Goal: Navigation & Orientation: Find specific page/section

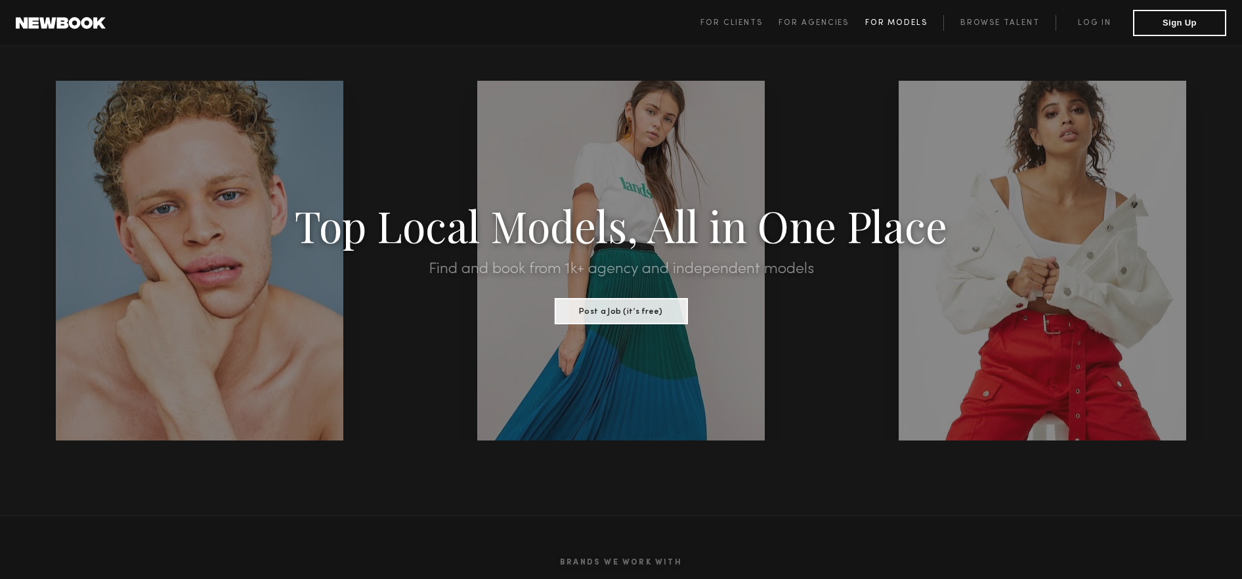
click at [893, 19] on span "For Models" at bounding box center [896, 23] width 62 height 8
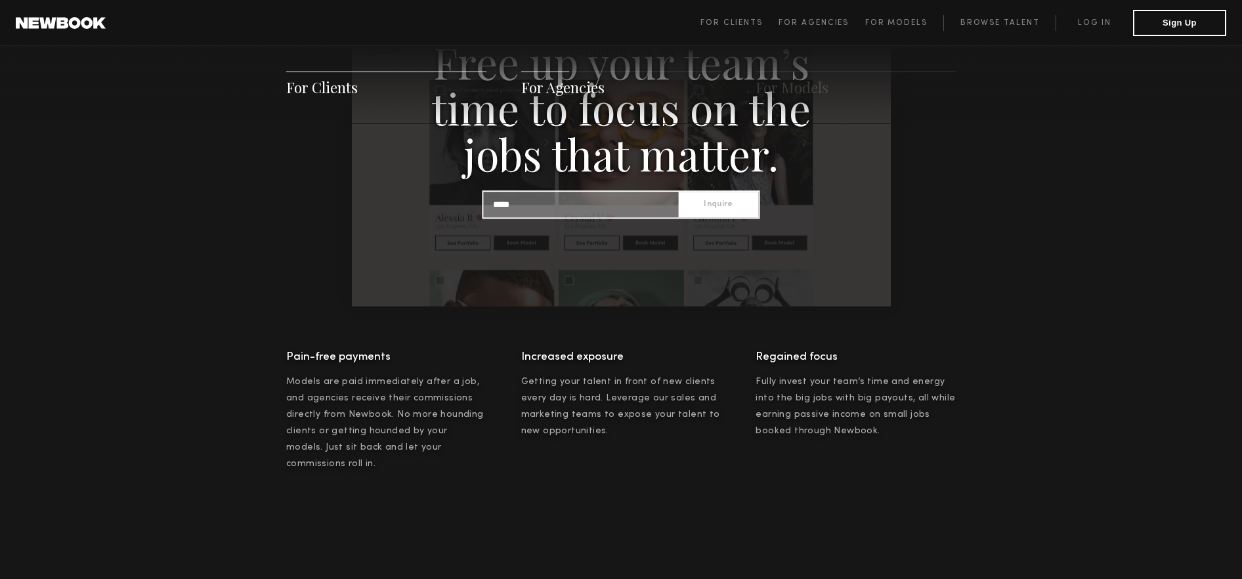
scroll to position [1415, 0]
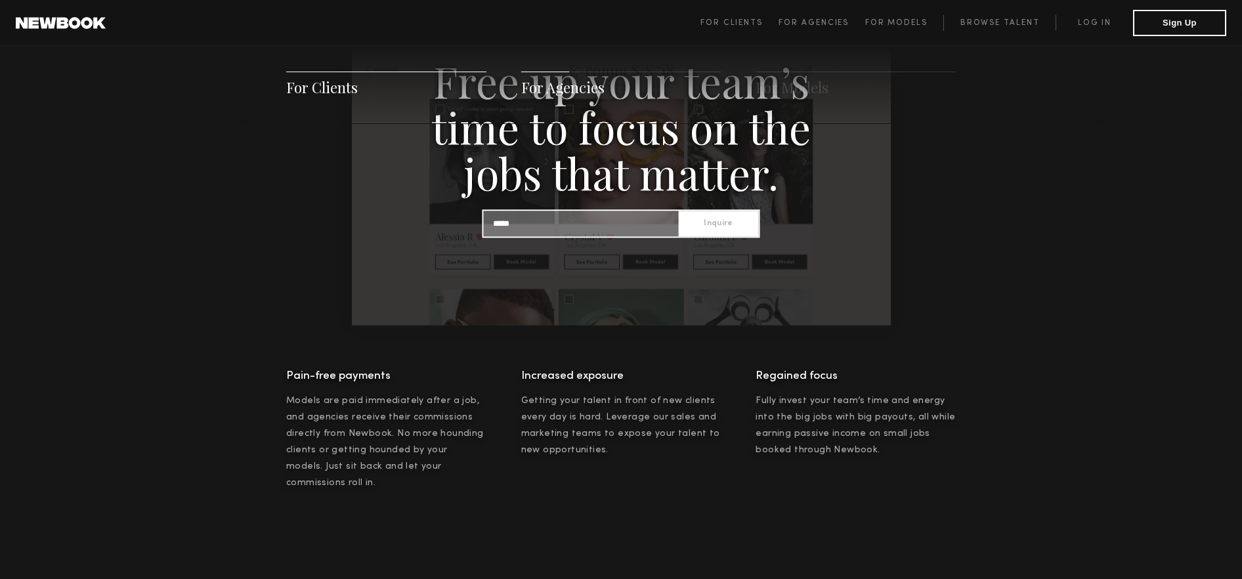
click at [572, 88] on span "For Agencies" at bounding box center [562, 87] width 83 height 20
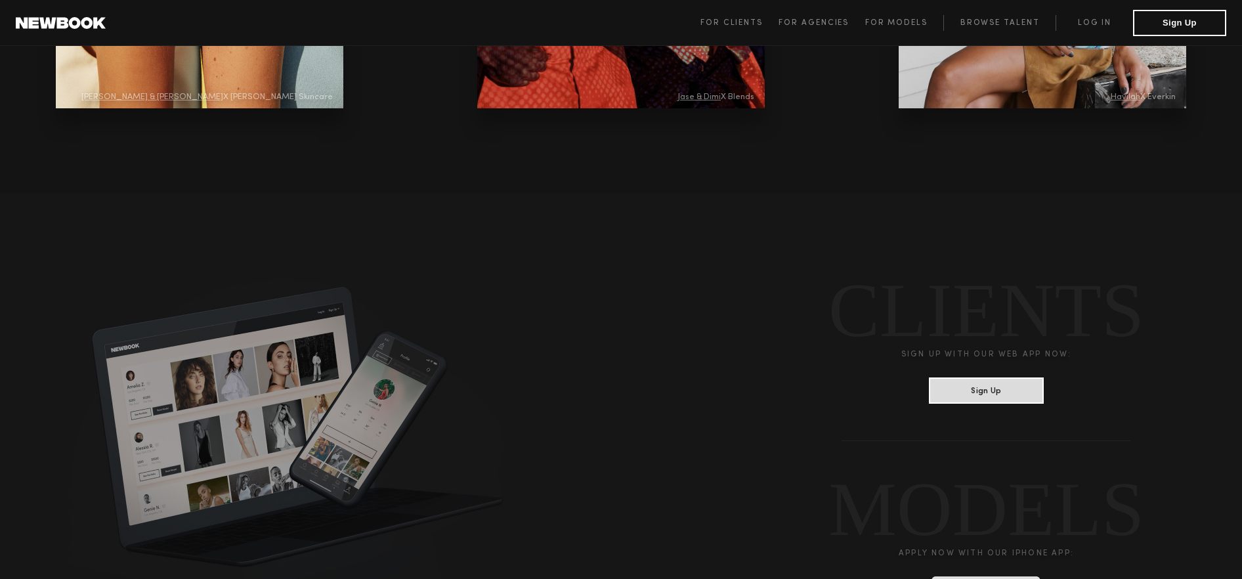
scroll to position [2910, 0]
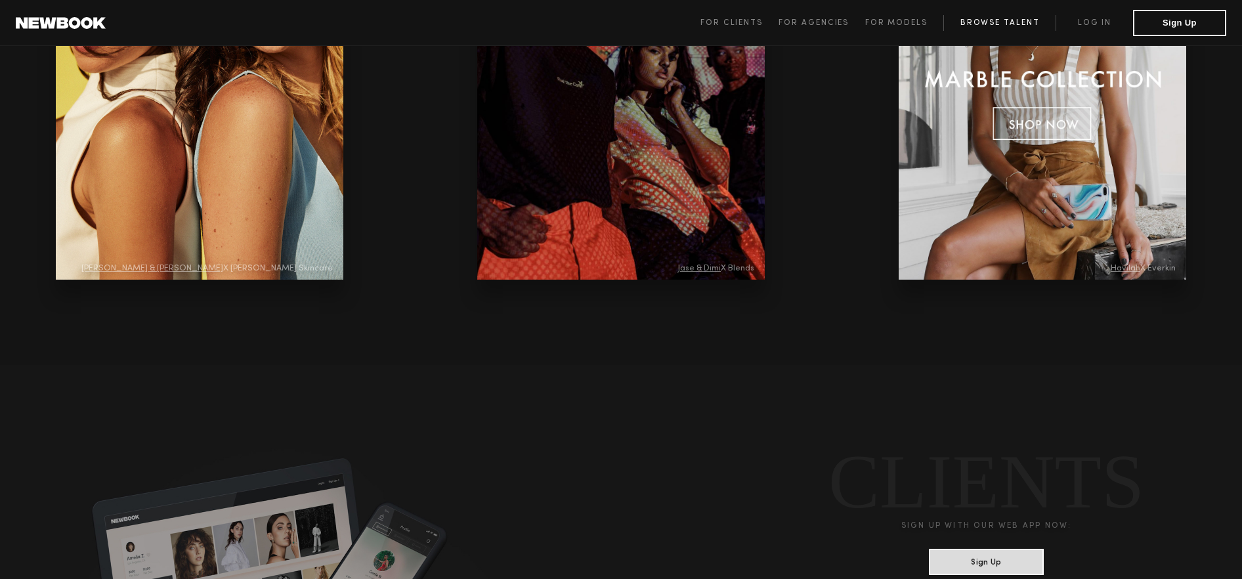
click at [1005, 20] on link "Browse Talent" at bounding box center [999, 23] width 112 height 16
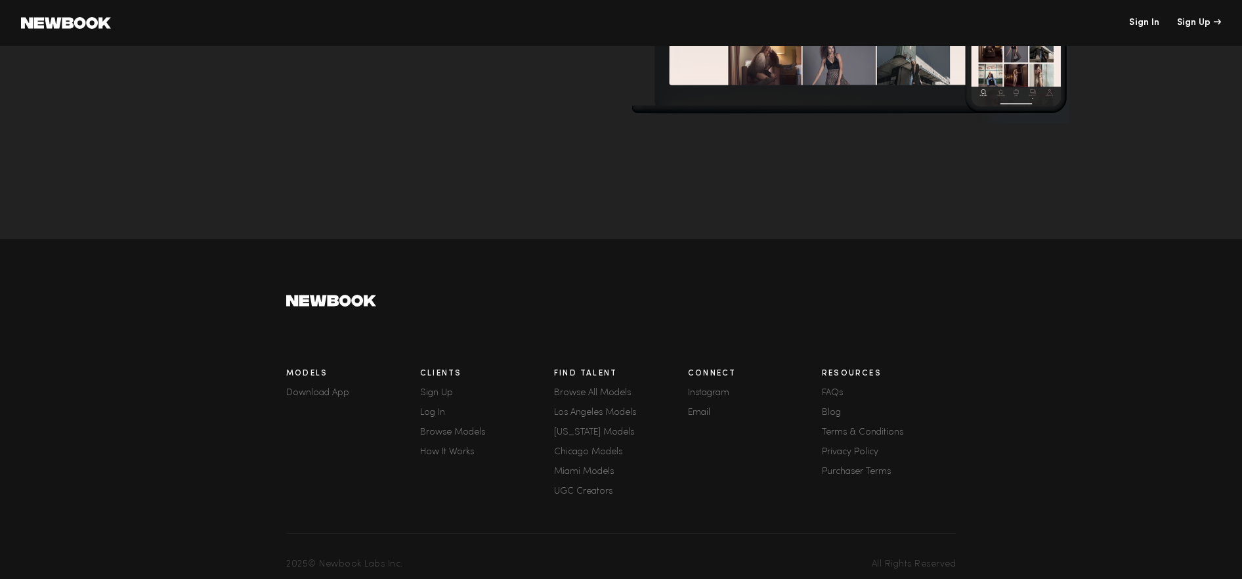
scroll to position [209, 0]
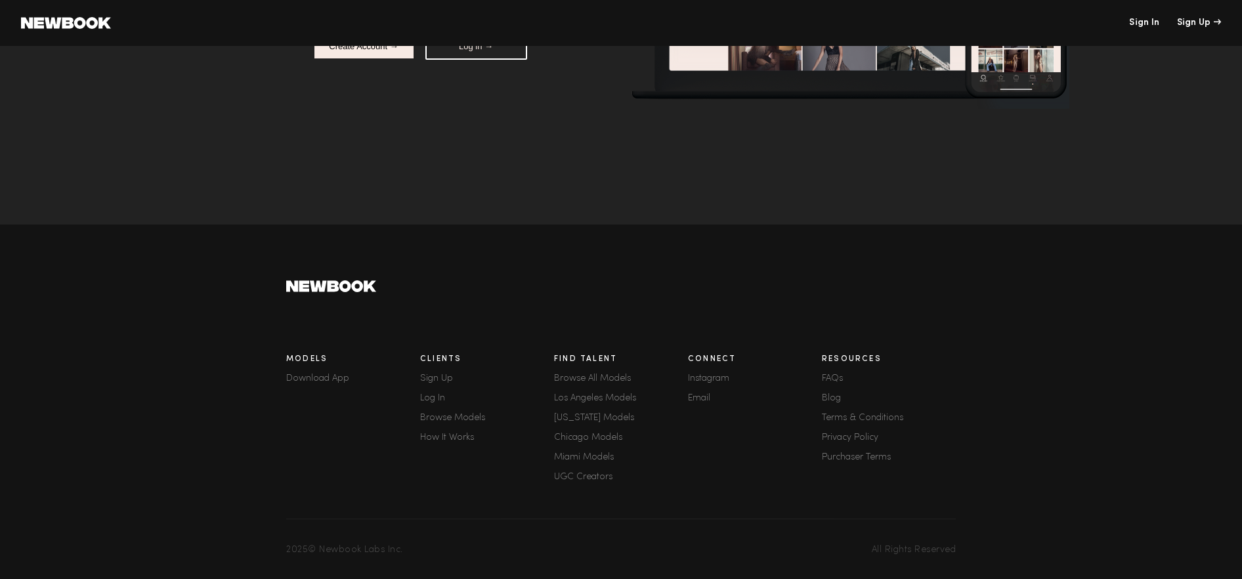
click at [620, 397] on link "Los Angeles Models" at bounding box center [621, 398] width 134 height 9
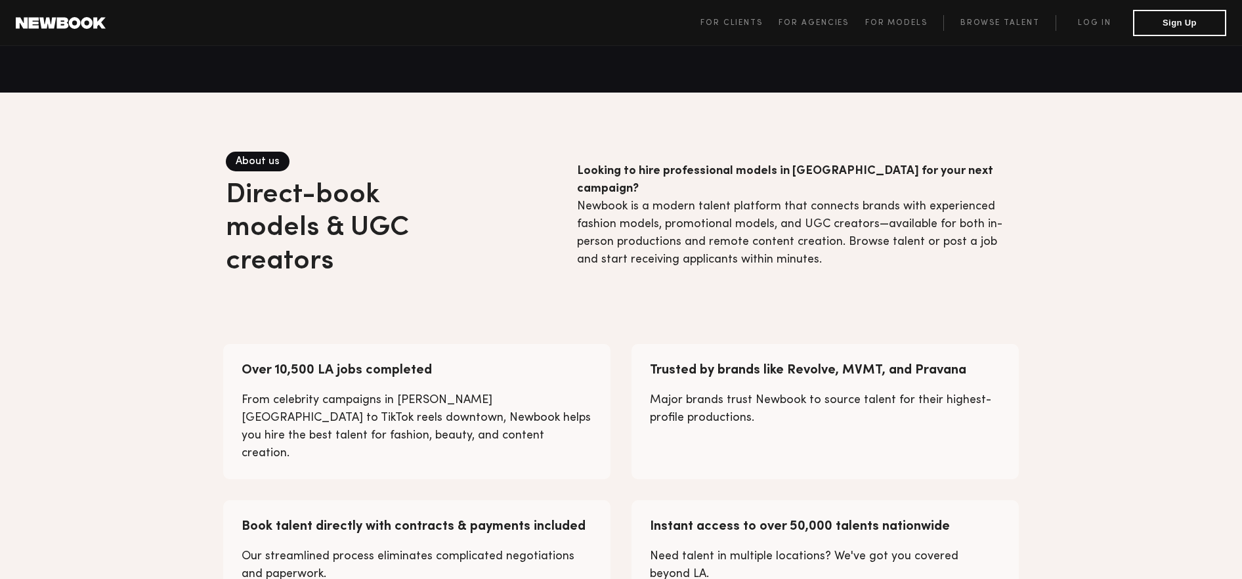
scroll to position [55, 0]
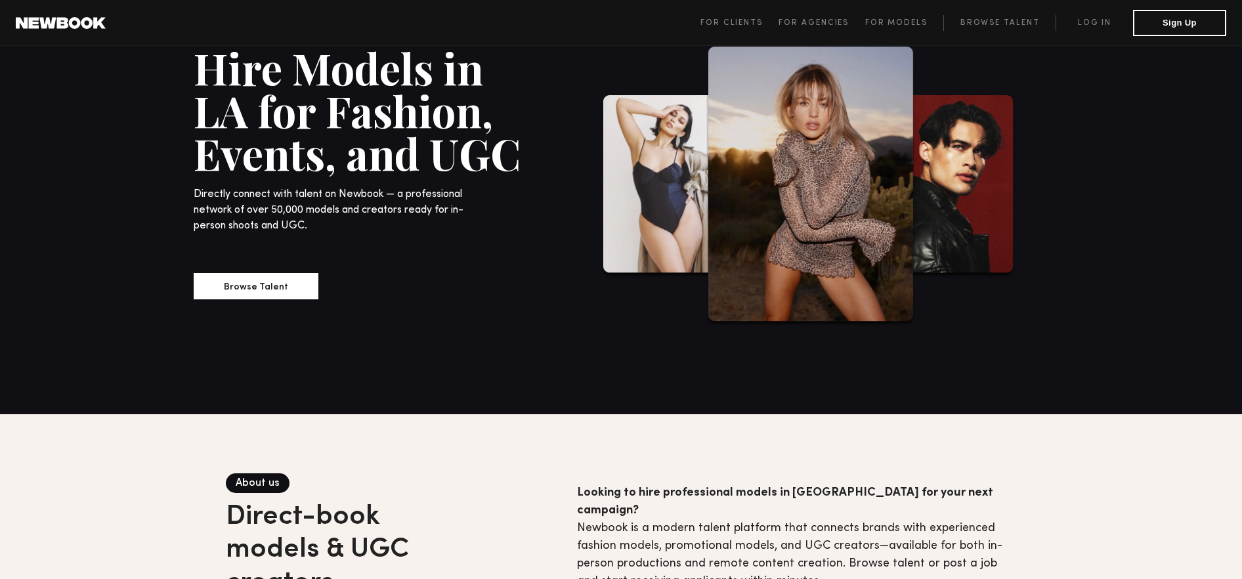
click at [966, 151] on img at bounding box center [949, 186] width 133 height 182
click at [895, 179] on img at bounding box center [811, 187] width 210 height 280
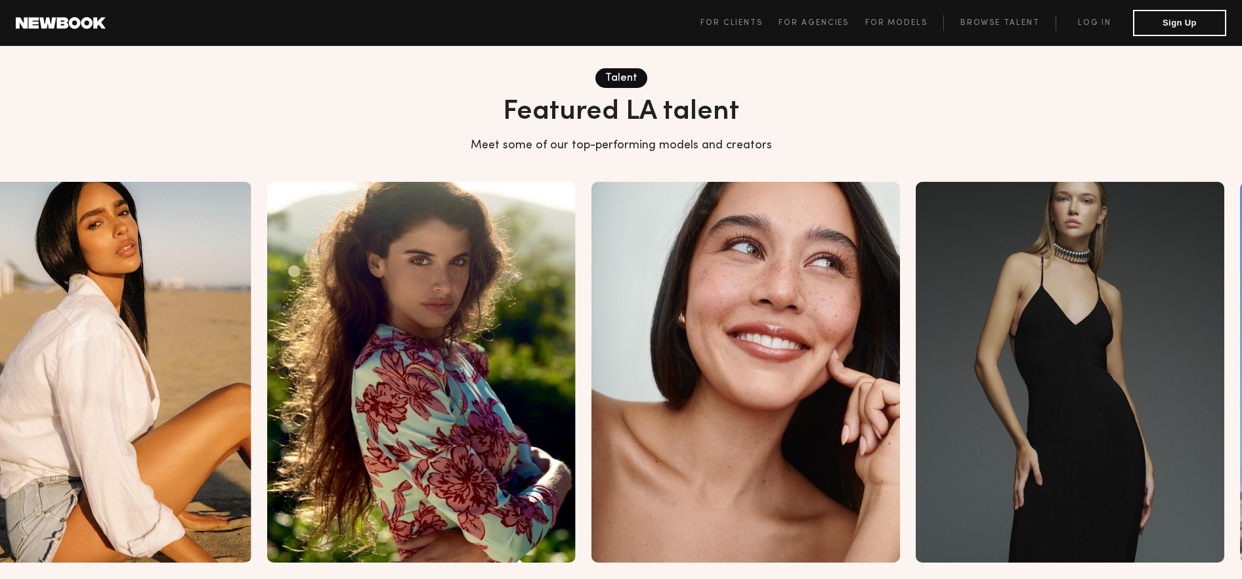
scroll to position [1425, 0]
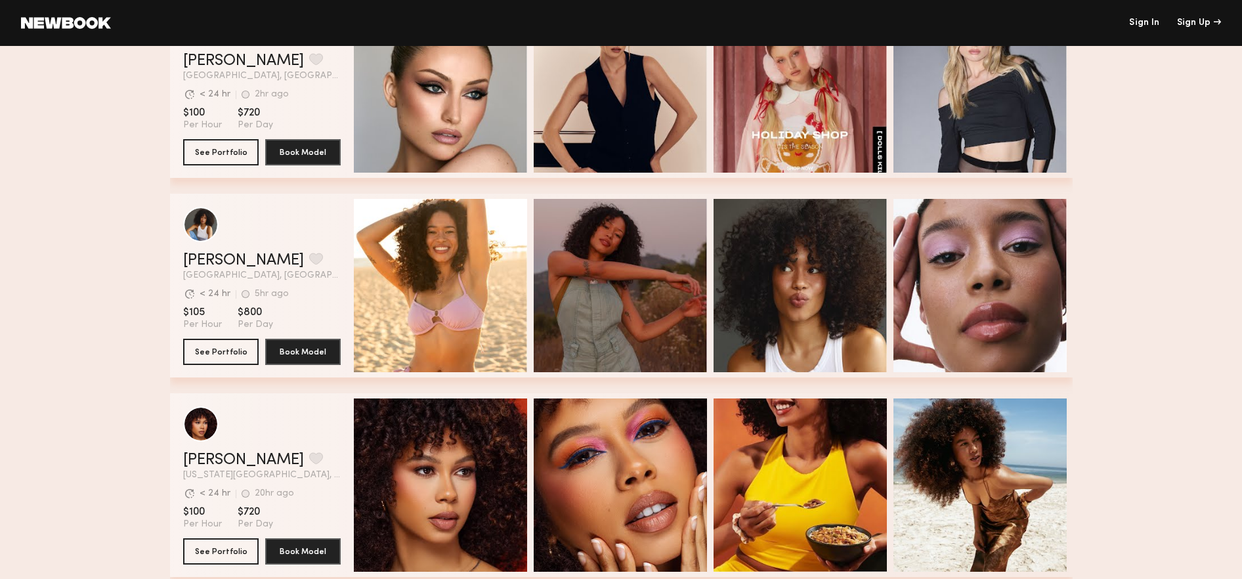
scroll to position [3876, 0]
